Goal: Information Seeking & Learning: Learn about a topic

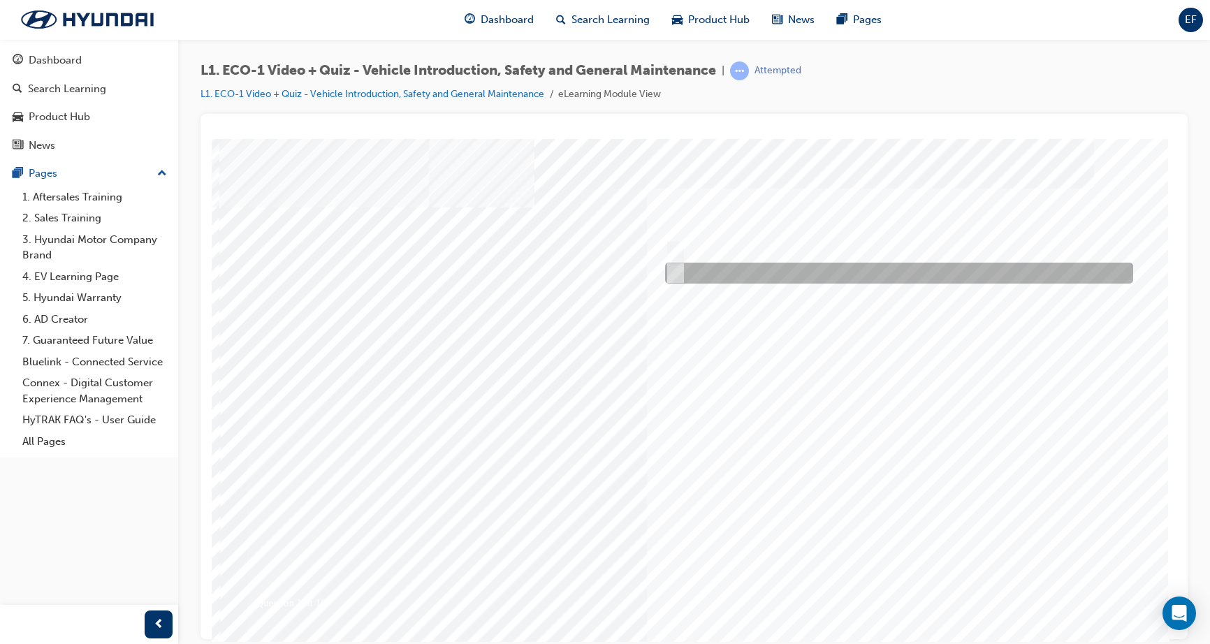
click at [679, 270] on div at bounding box center [895, 273] width 468 height 21
radio input "true"
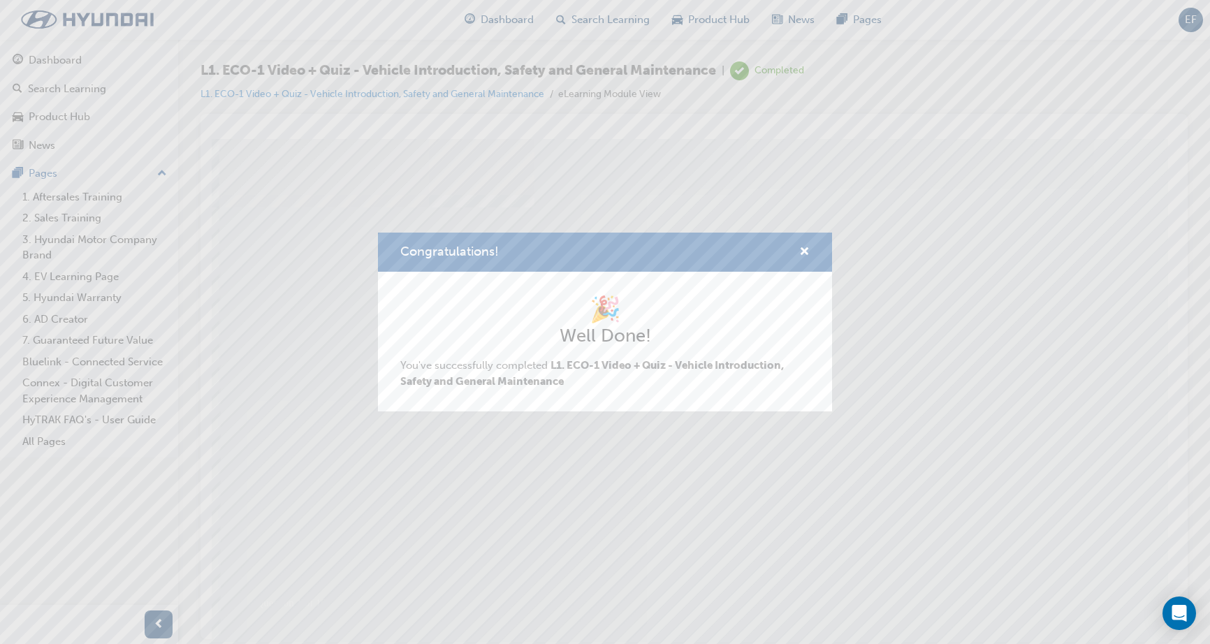
click at [904, 594] on div "Congratulations! 🎉 Well Done! You've successfully completed L1. ECO-1 Video + Q…" at bounding box center [605, 322] width 1210 height 644
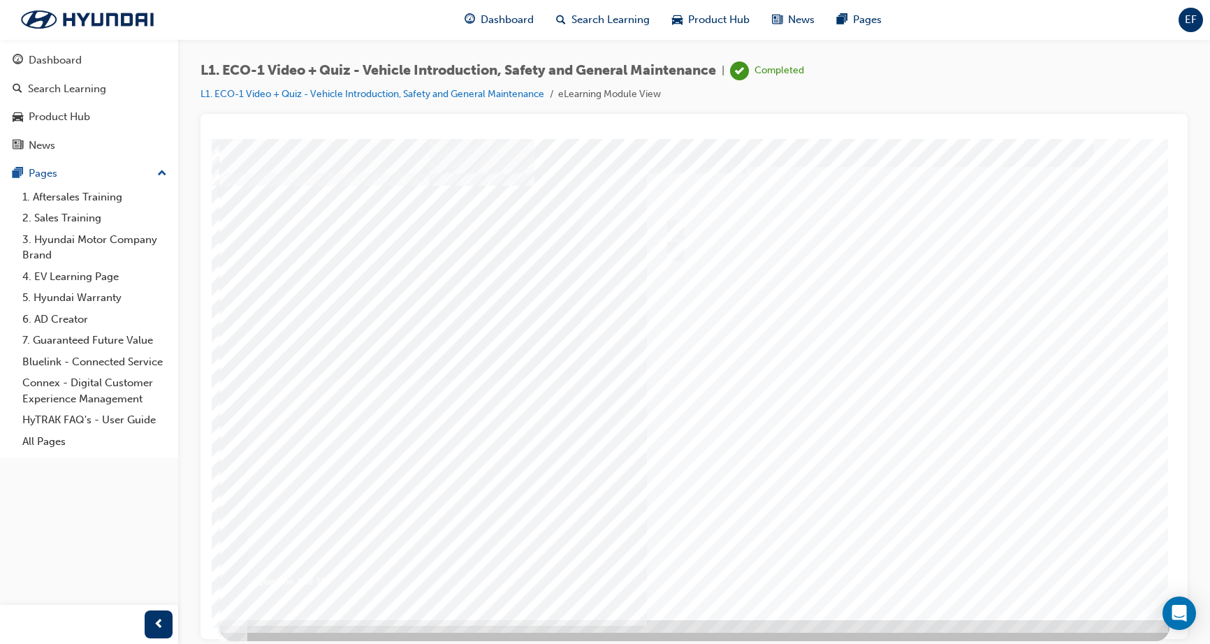
scroll to position [21, 0]
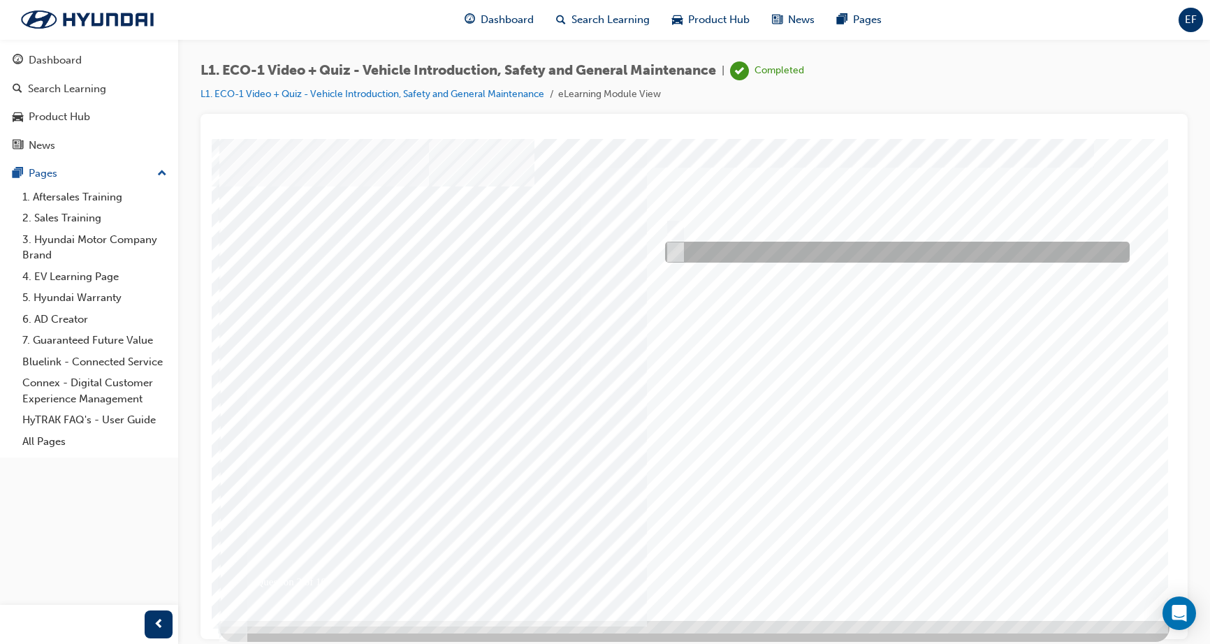
click at [676, 249] on input "No" at bounding box center [672, 251] width 15 height 15
radio input "true"
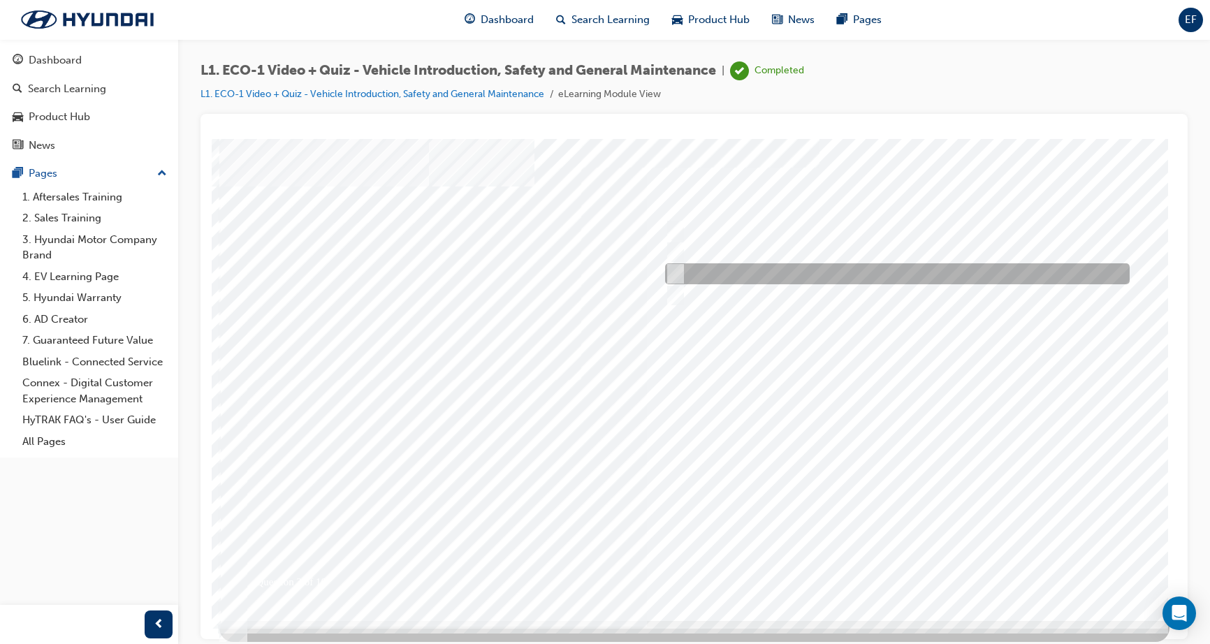
click at [675, 278] on input "Immediately advise an Eco Vehicle Specialist Technician." at bounding box center [672, 273] width 15 height 15
radio input "true"
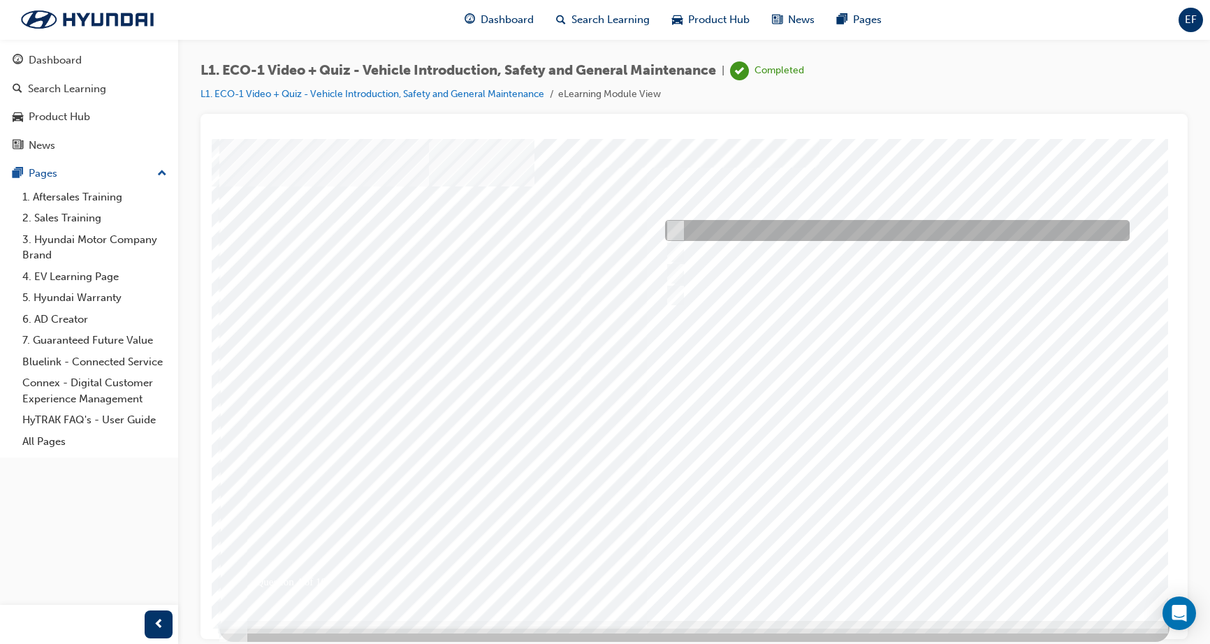
click at [675, 229] on input "An orange covering." at bounding box center [672, 230] width 15 height 15
radio input "true"
click at [675, 229] on input "An orange covering." at bounding box center [672, 230] width 15 height 15
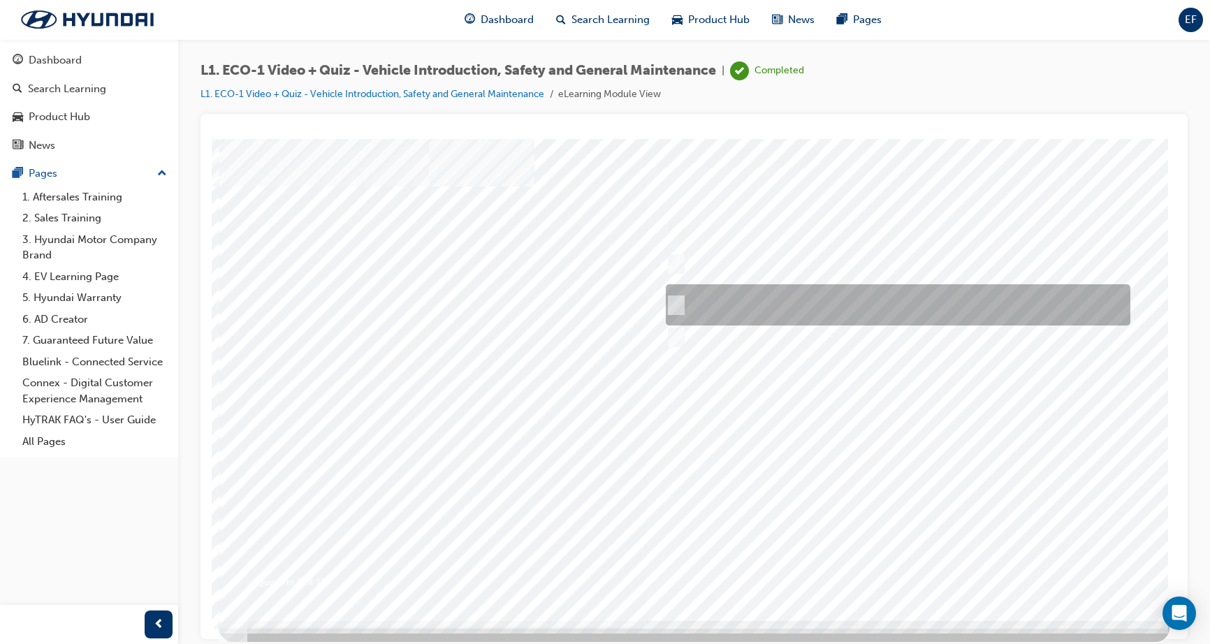
click at [677, 304] on input "Red means High Voltage is present, and orange means High Voltage may be present." at bounding box center [673, 305] width 15 height 15
radio input "true"
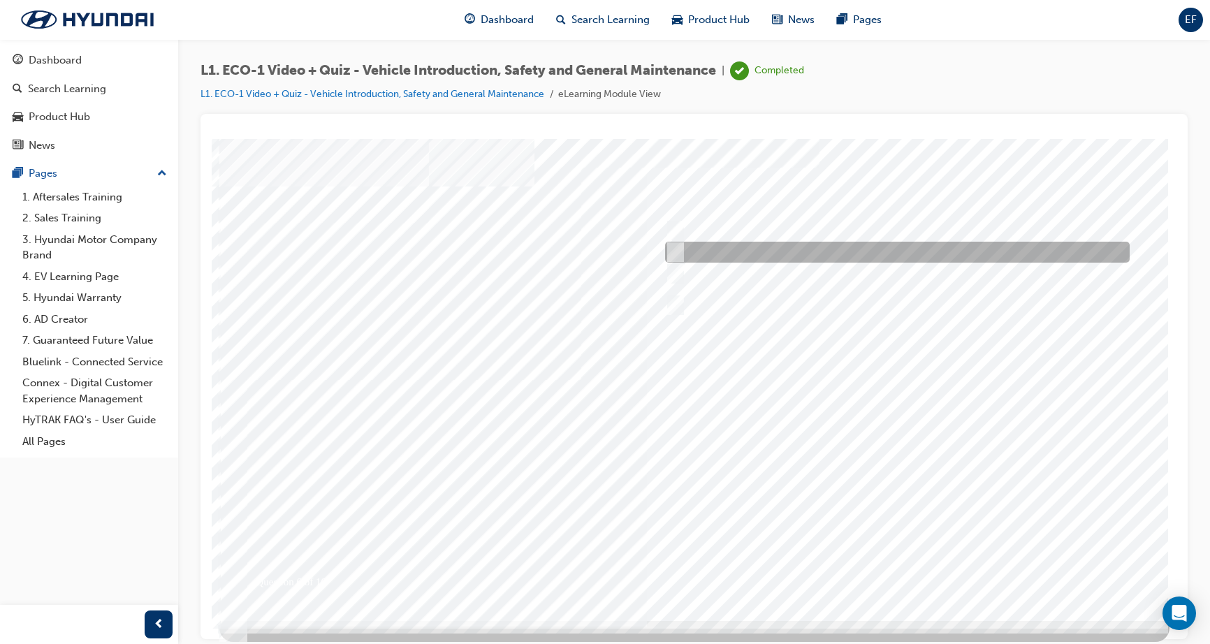
click at [676, 251] on input "Under the instruction of an Eco Vehicle Specialist Technician." at bounding box center [672, 251] width 15 height 15
radio input "true"
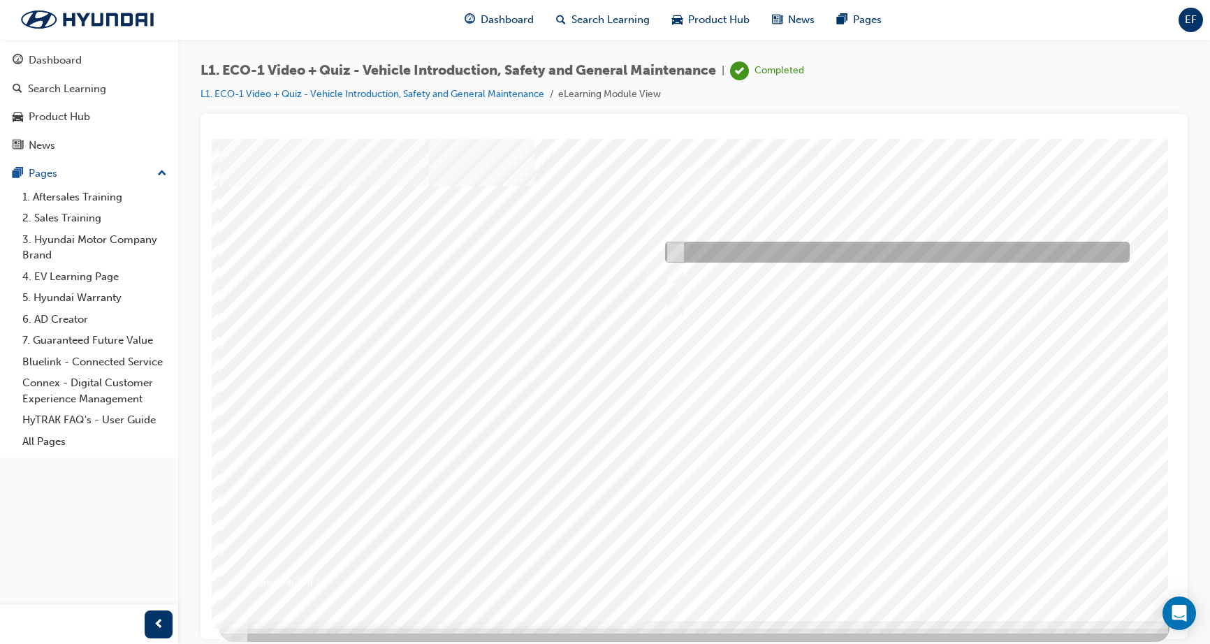
click at [675, 251] on input "No." at bounding box center [672, 251] width 15 height 15
radio input "true"
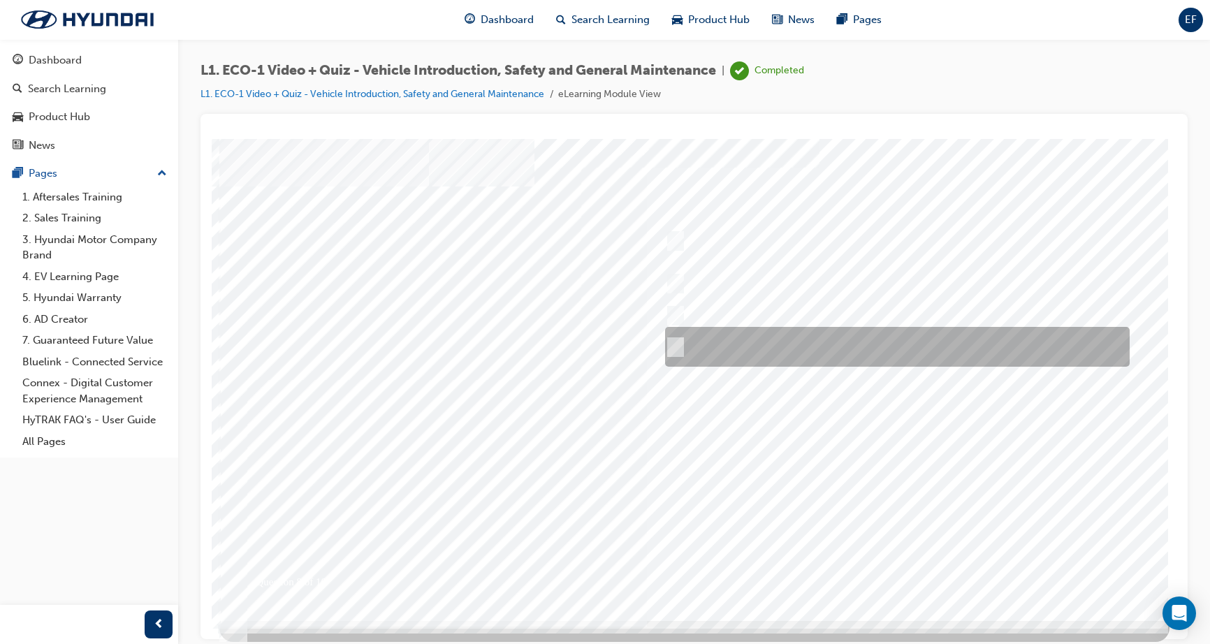
click at [676, 347] on input "Yes, if no HV faults are present, and a visual inspection has been performed." at bounding box center [672, 346] width 15 height 15
radio input "true"
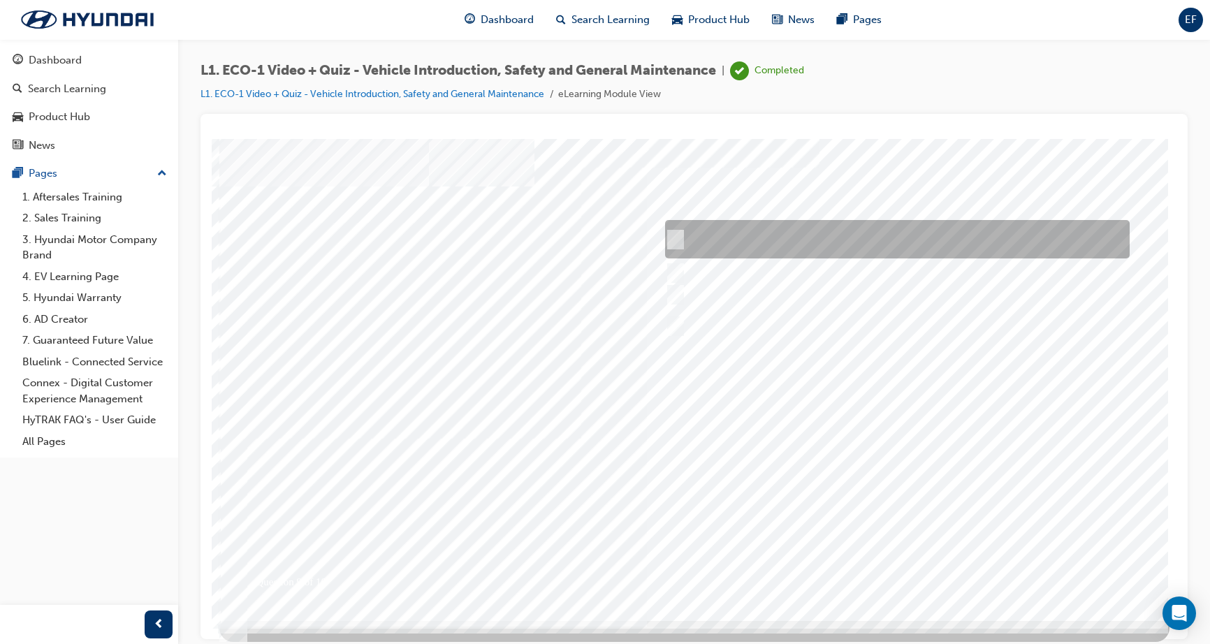
click at [673, 235] on input "Wait for the EVST in charge to return before proceeding with the work." at bounding box center [672, 239] width 15 height 15
radio input "true"
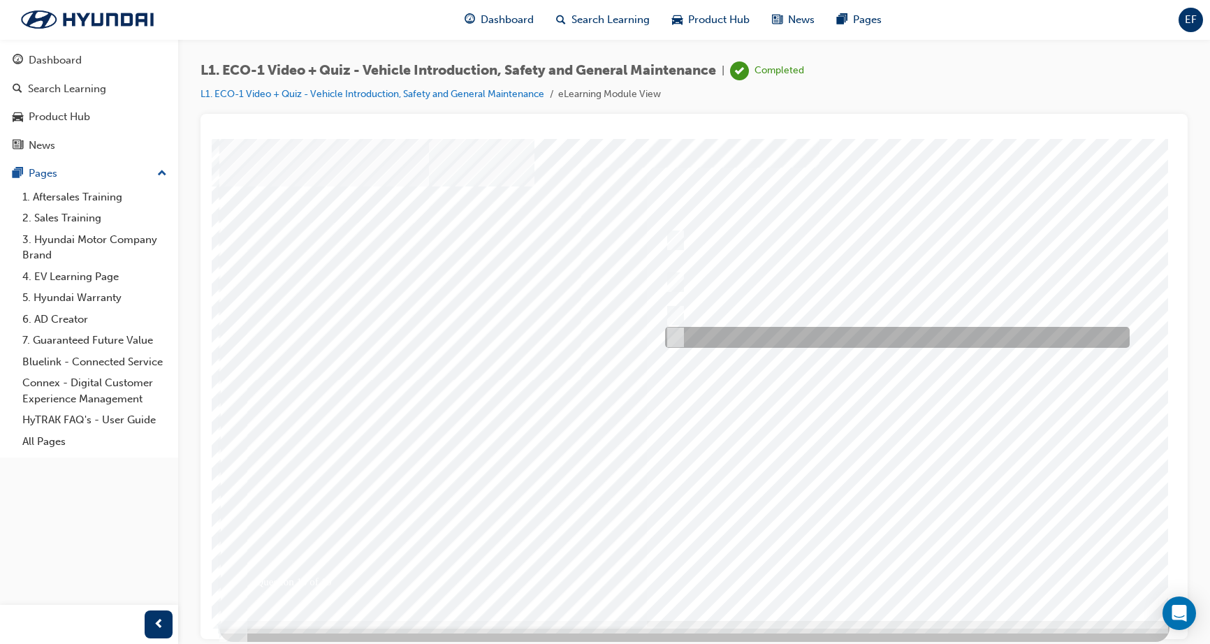
click at [680, 335] on div at bounding box center [893, 337] width 464 height 21
radio input "true"
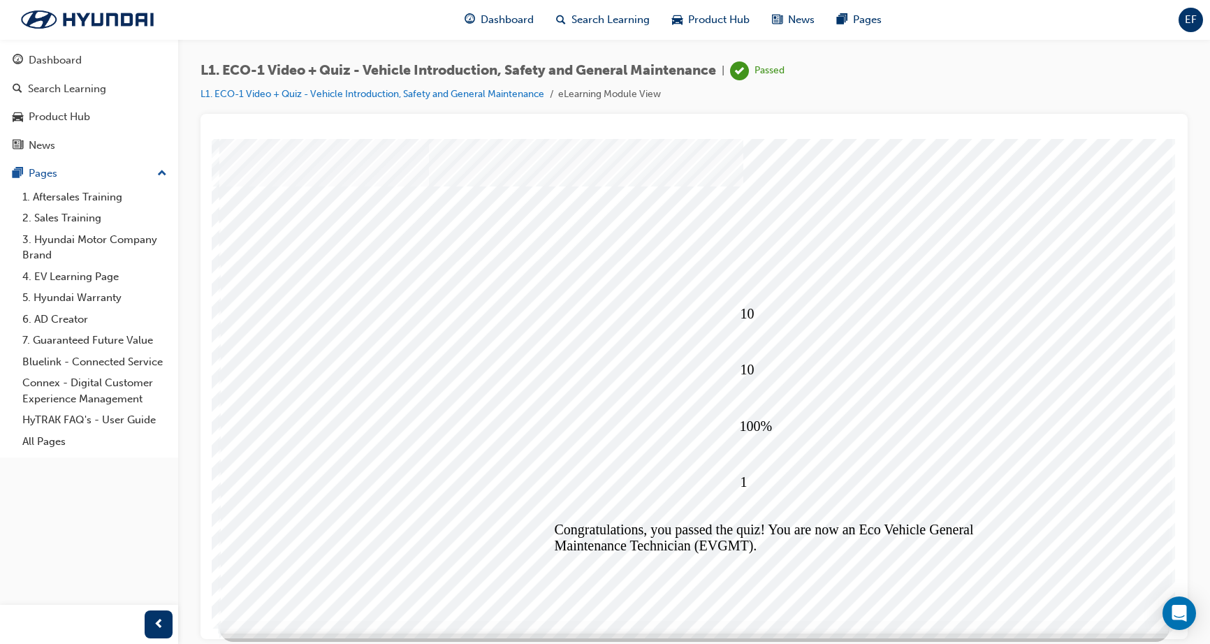
scroll to position [0, 0]
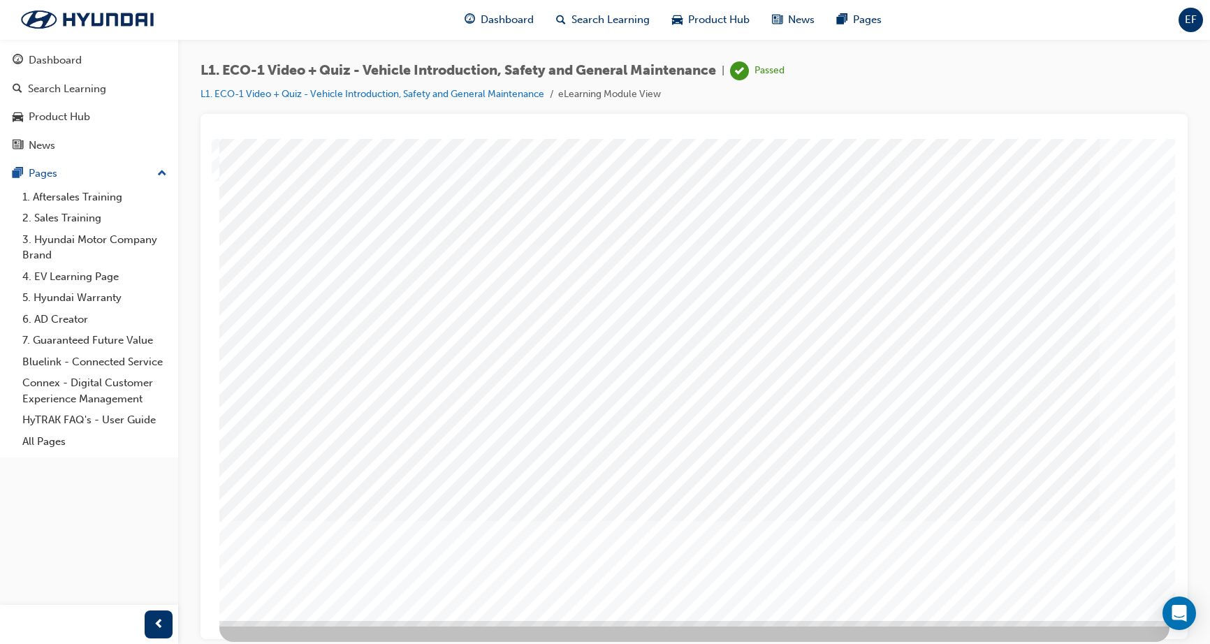
click at [52, 361] on link "Bluelink - Connected Service" at bounding box center [95, 362] width 156 height 22
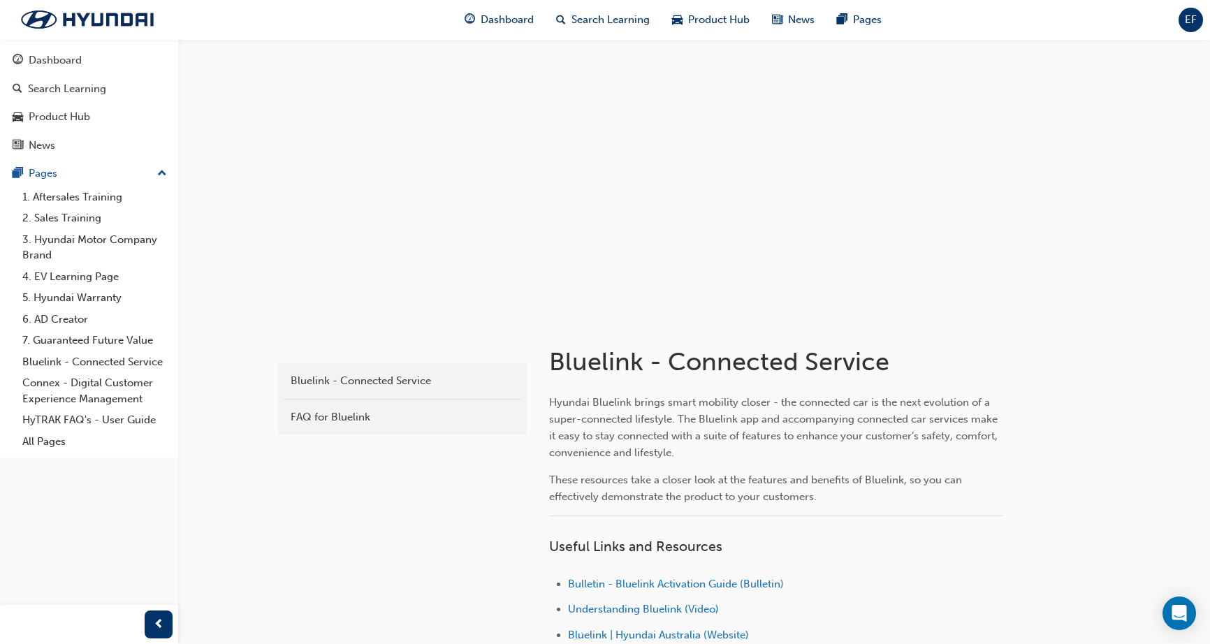
drag, startPoint x: 198, startPoint y: 237, endPoint x: 390, endPoint y: 194, distance: 196.9
click at [427, 149] on div at bounding box center [694, 178] width 1032 height 279
